Goal: Transaction & Acquisition: Subscribe to service/newsletter

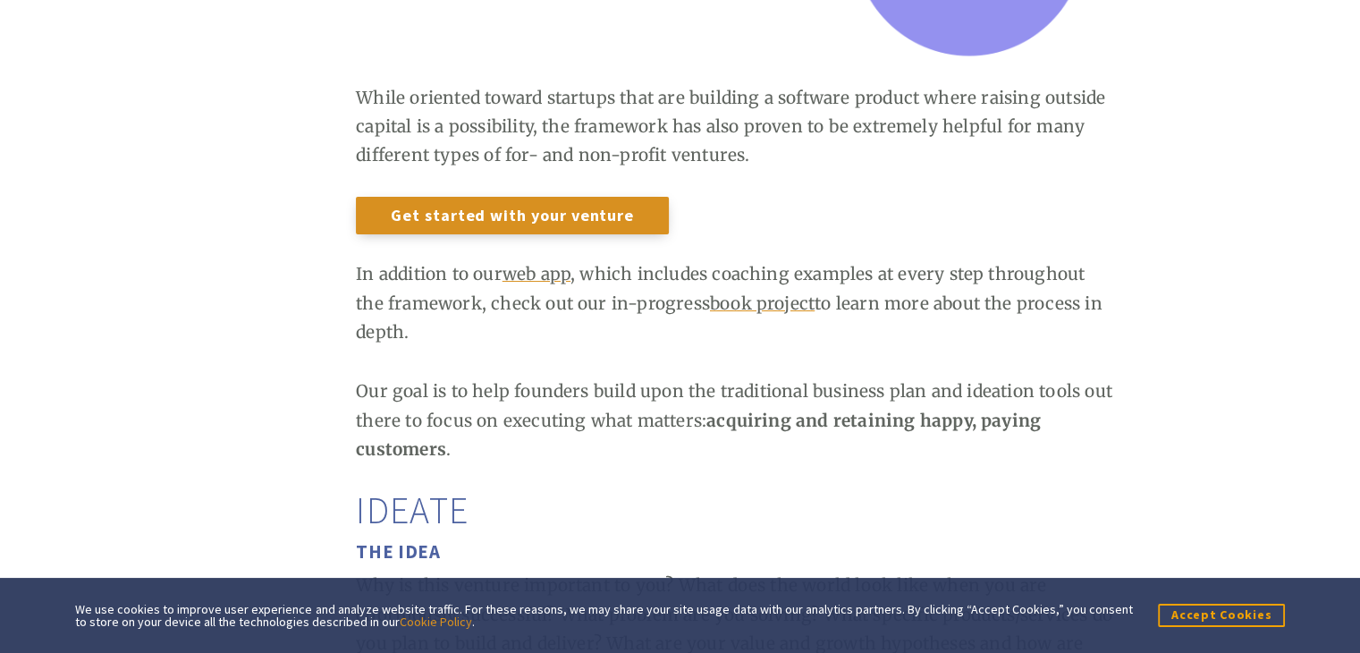
scroll to position [2164, 0]
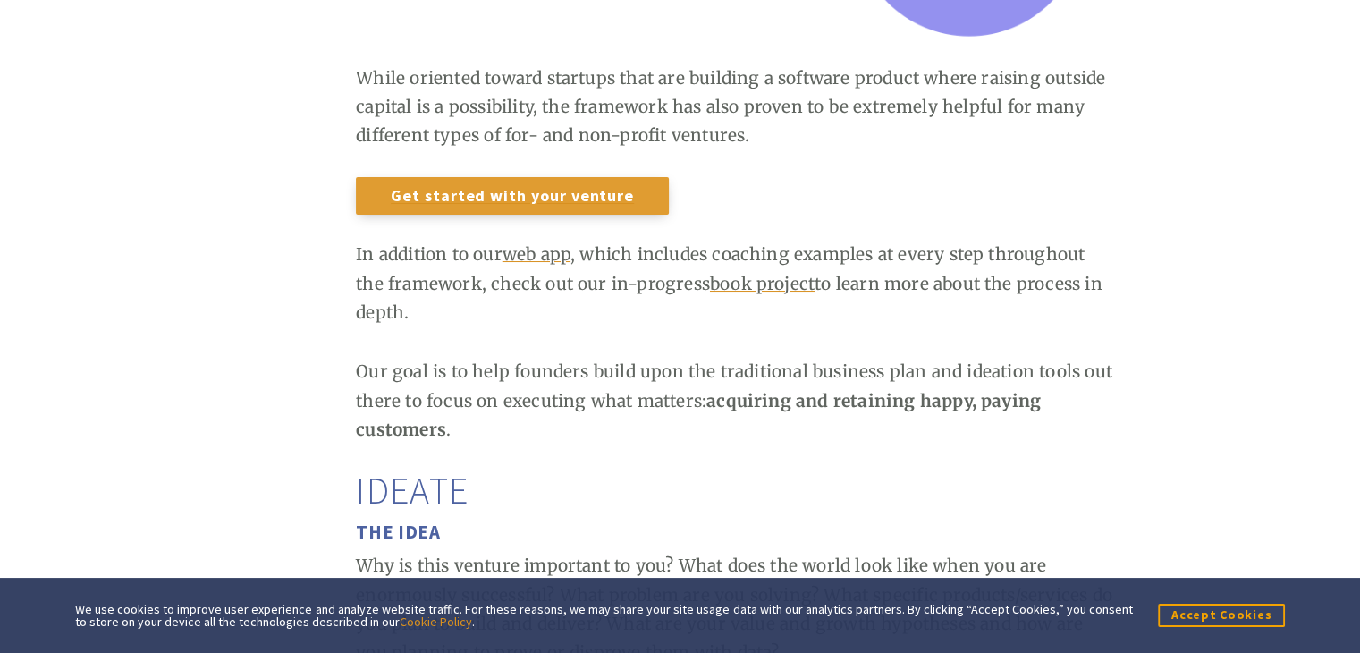
click at [490, 199] on link "Get started with your venture" at bounding box center [512, 195] width 313 height 37
click at [511, 190] on link "Get started with your venture" at bounding box center [512, 195] width 313 height 37
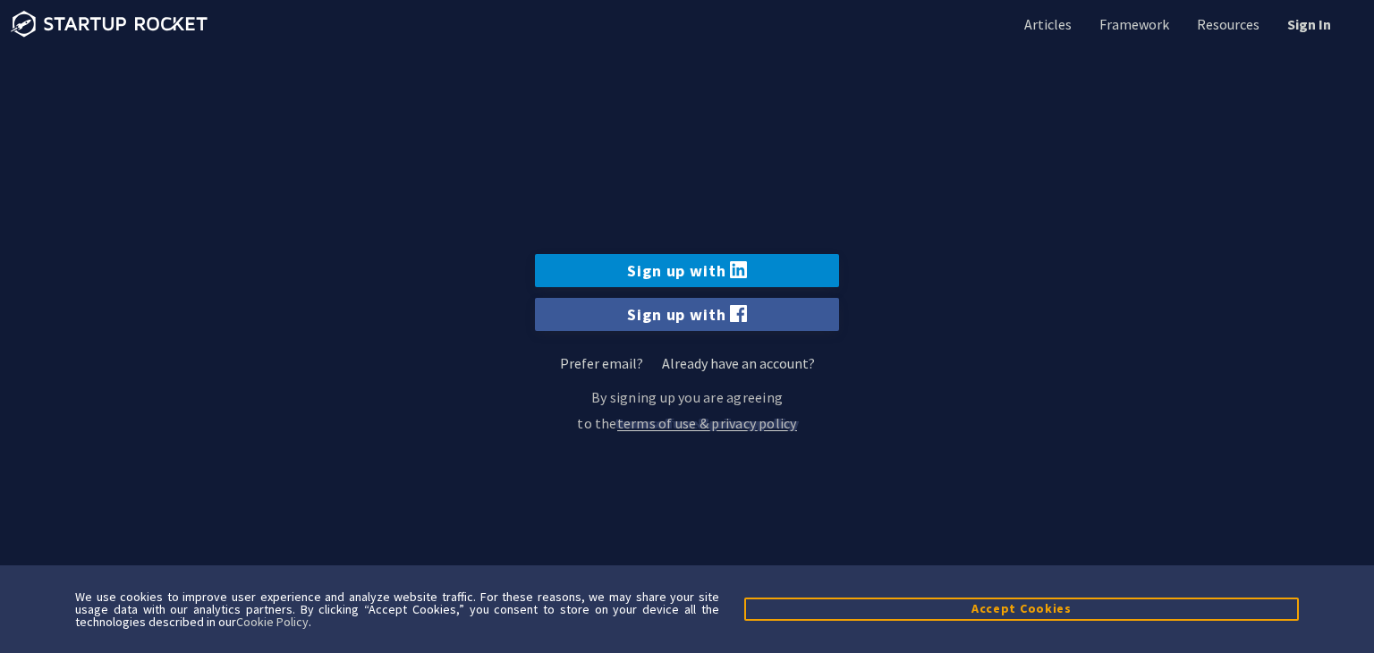
click at [720, 275] on link "Sign up with" at bounding box center [687, 270] width 304 height 33
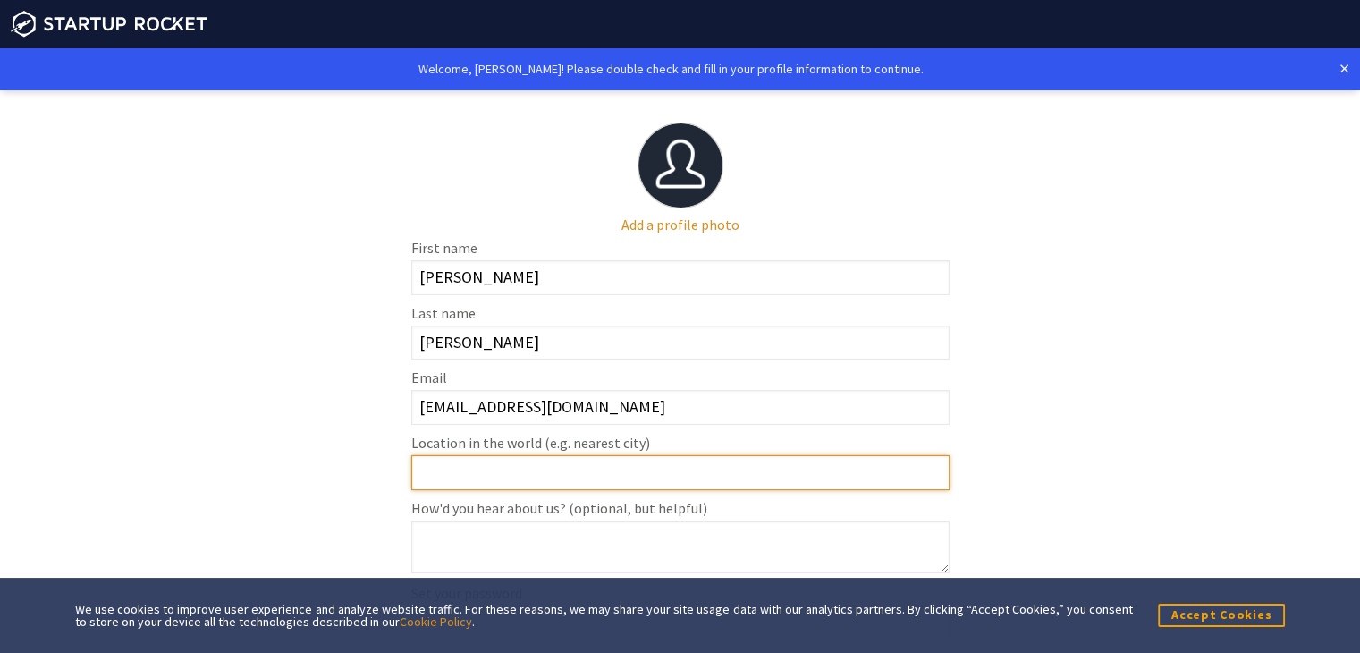
click at [701, 466] on input "Location in the world (e.g. nearest city)" at bounding box center [680, 472] width 538 height 35
type input "[GEOGRAPHIC_DATA]"
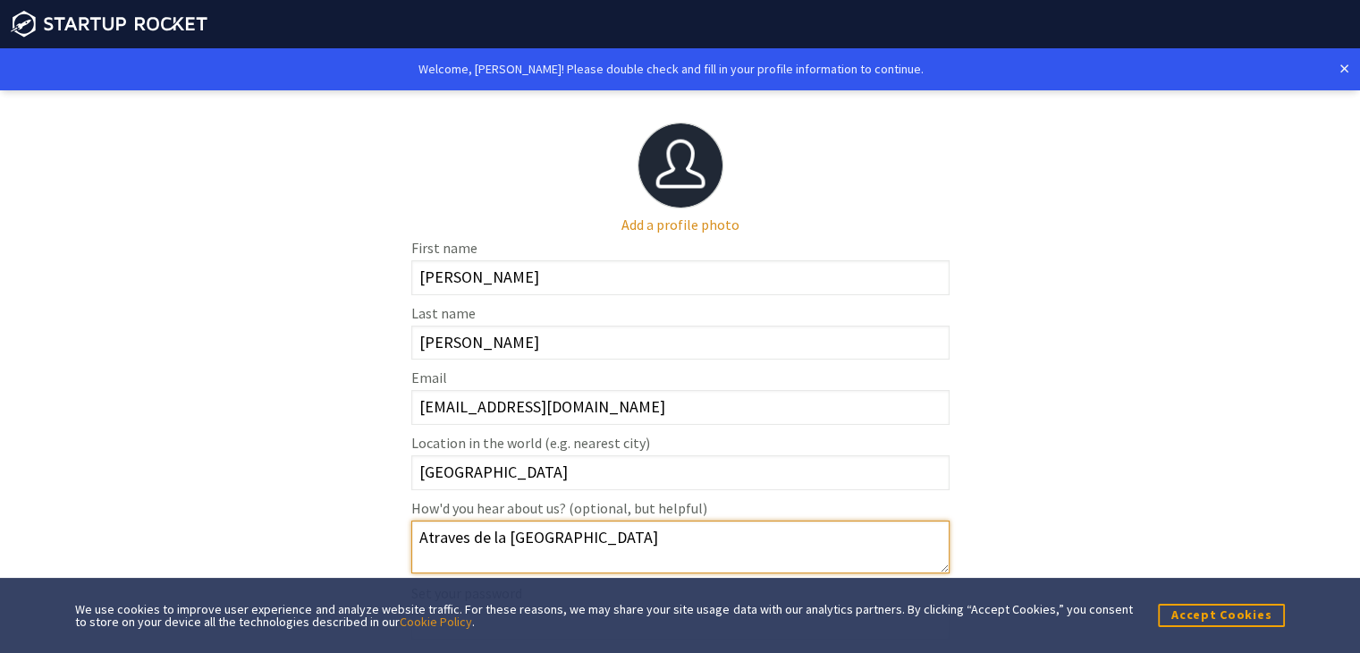
scroll to position [64, 0]
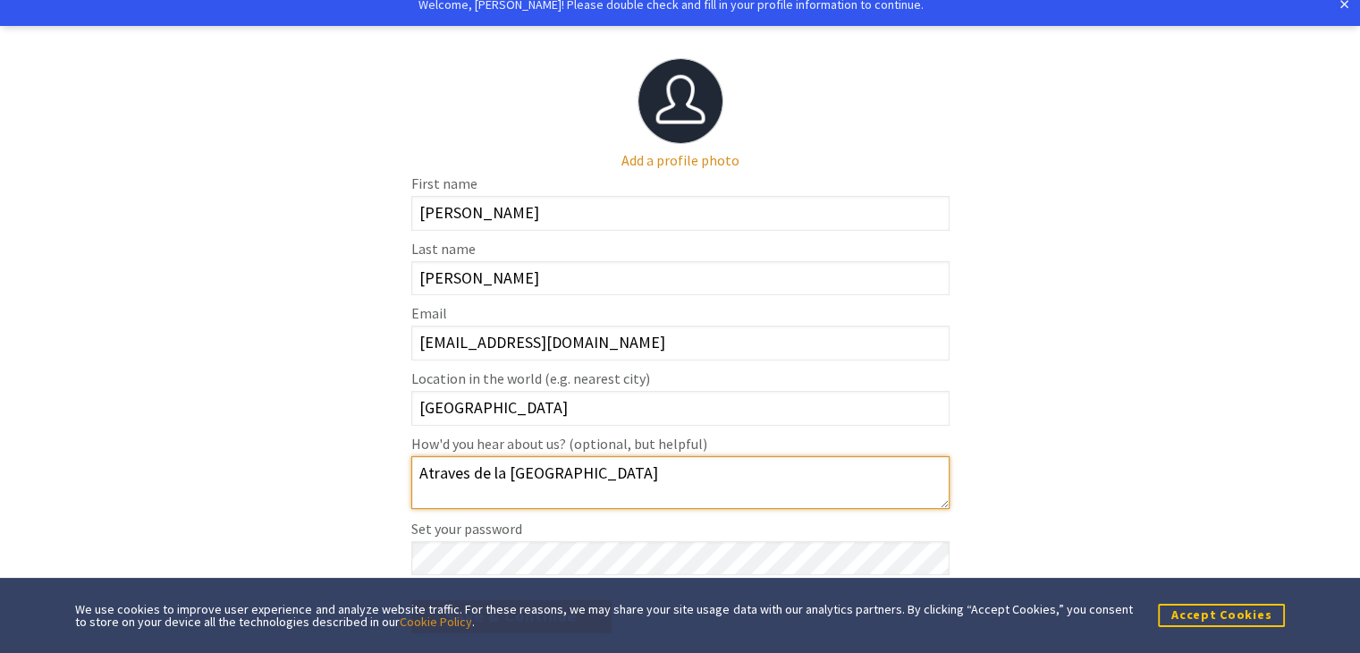
type textarea "Atraves de la Universidad OBS"
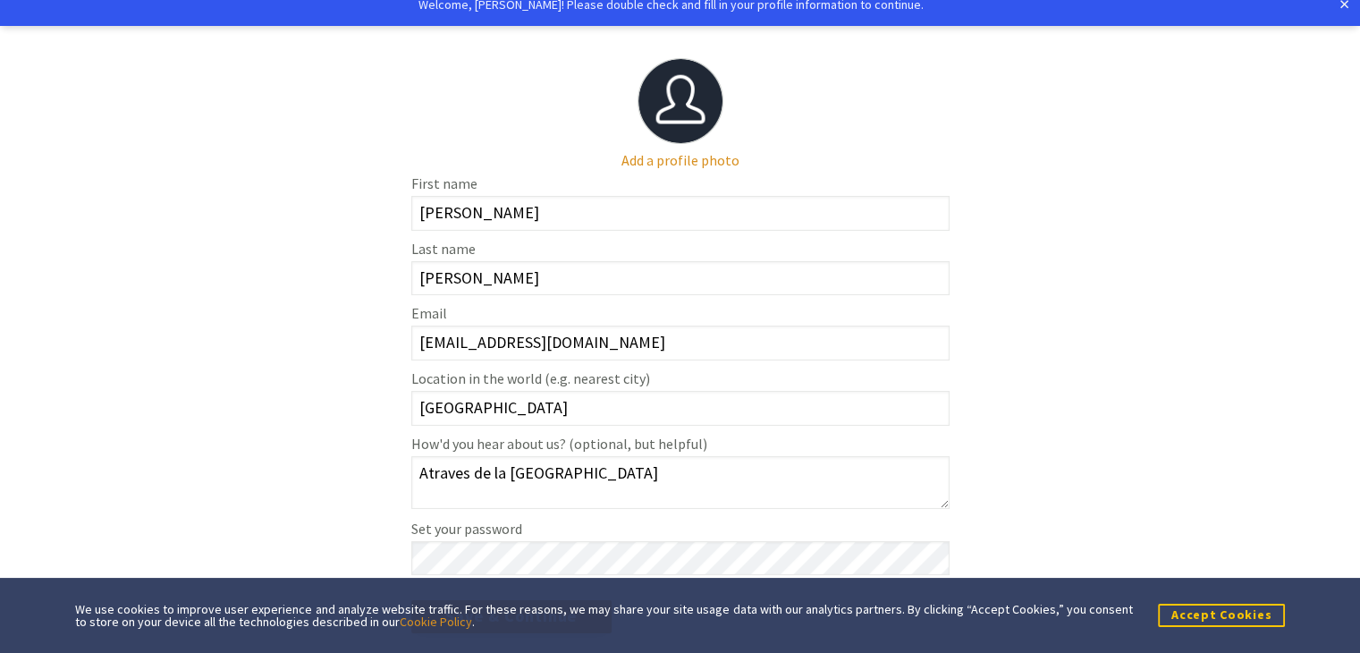
click at [1236, 607] on button "Accept Cookies" at bounding box center [1221, 615] width 127 height 22
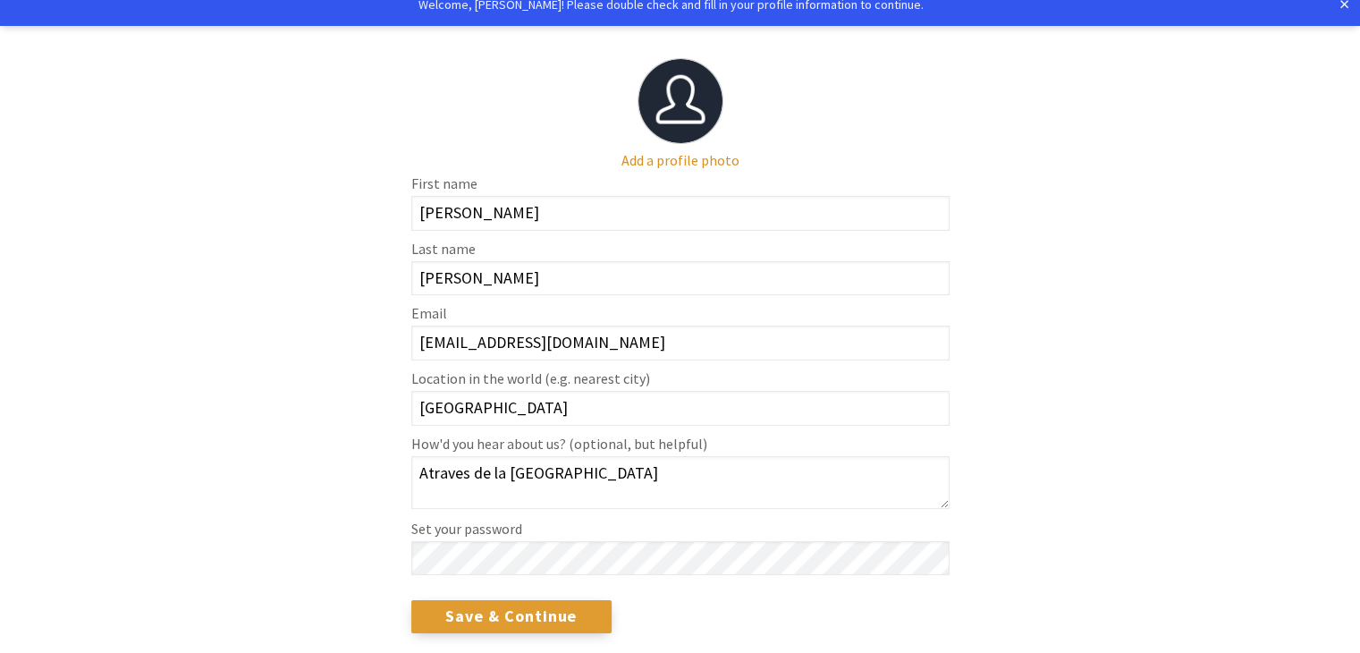
click at [520, 603] on input "Save & Continue" at bounding box center [511, 616] width 201 height 32
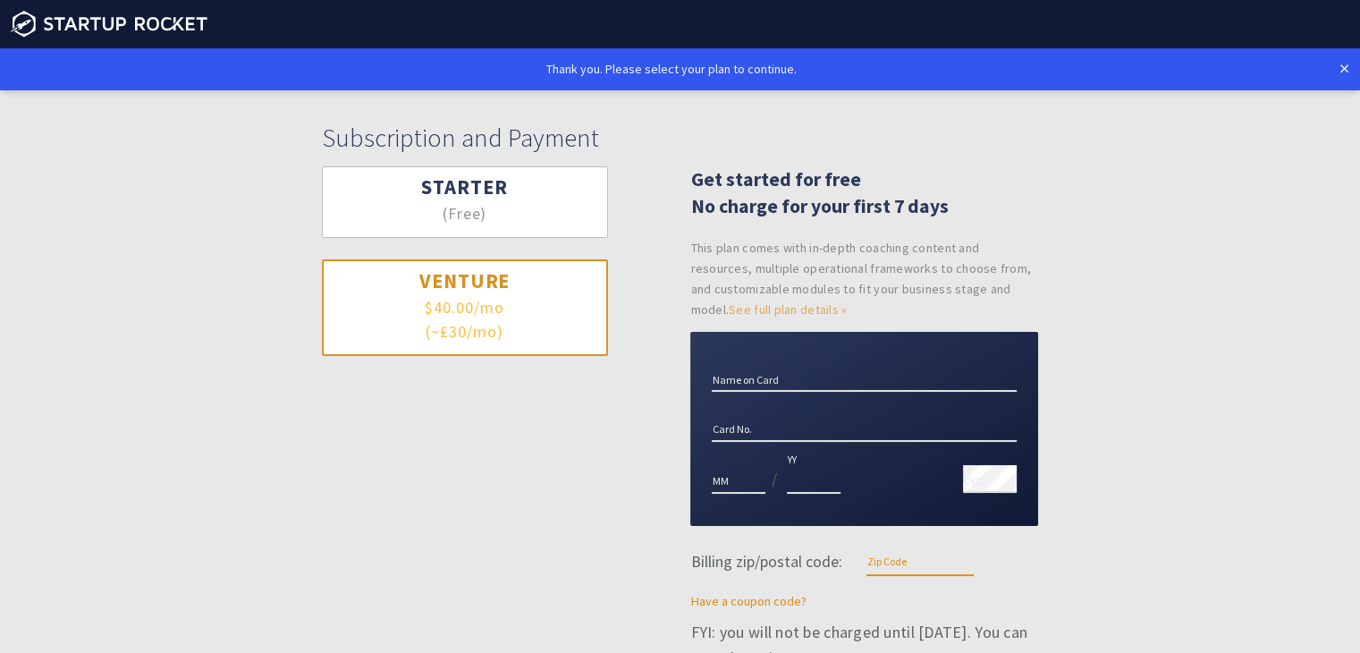
type input "Es"
click at [467, 197] on h3 "Starter" at bounding box center [464, 187] width 217 height 26
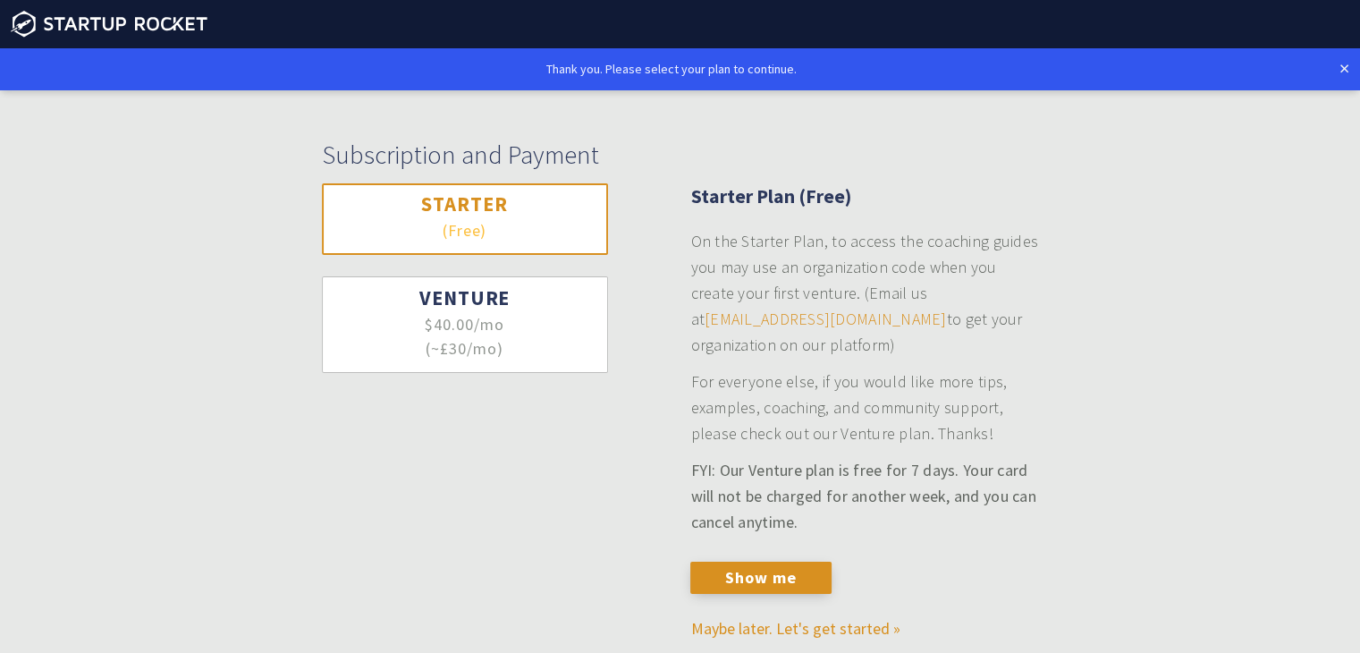
scroll to position [43, 0]
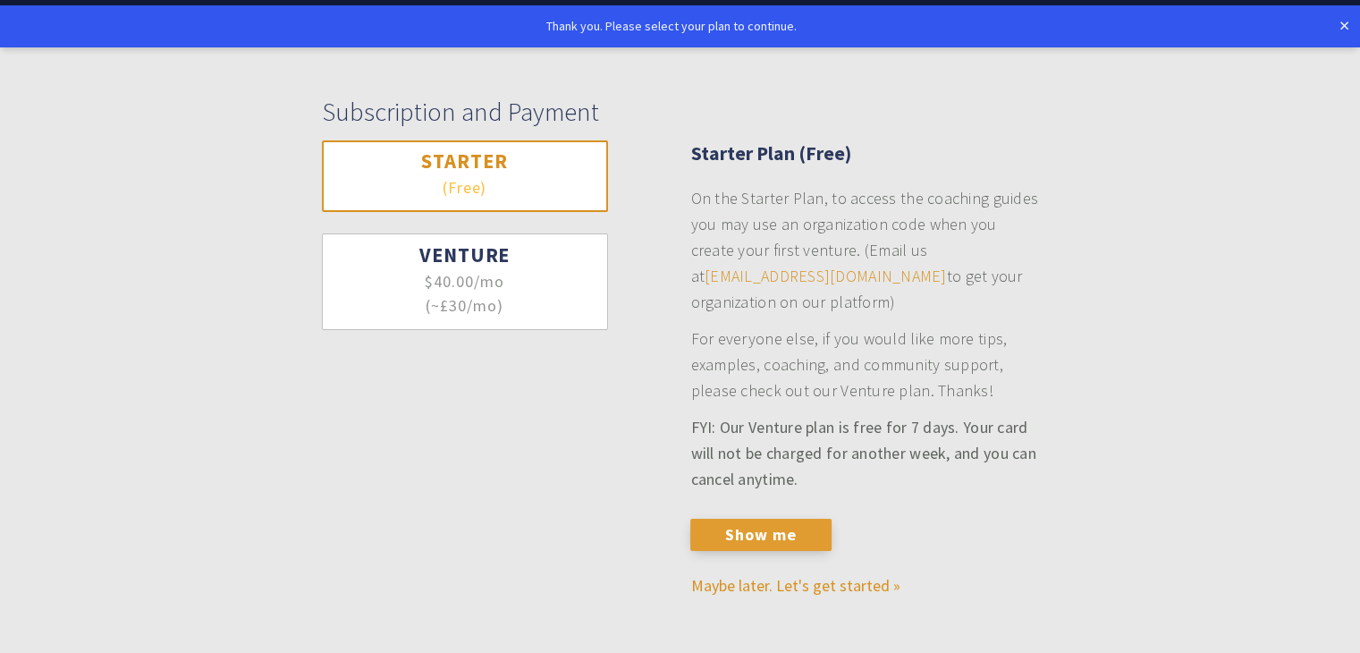
click at [752, 534] on button "Show me" at bounding box center [761, 535] width 140 height 32
